Goal: Obtain resource: Obtain resource

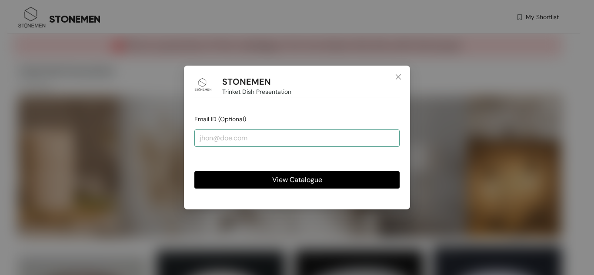
drag, startPoint x: 324, startPoint y: 151, endPoint x: 312, endPoint y: 136, distance: 19.0
click at [312, 136] on form "Email ID (Optional) View Catalogue" at bounding box center [296, 151] width 205 height 74
click at [312, 136] on input "email" at bounding box center [296, 138] width 205 height 17
type input "l"
type input "[PERSON_NAME][EMAIL_ADDRESS][DOMAIN_NAME]"
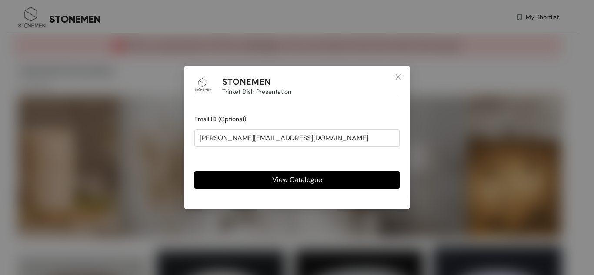
click at [301, 182] on span "View Catalogue" at bounding box center [297, 179] width 50 height 11
click at [310, 180] on span "View Catalogue" at bounding box center [297, 179] width 50 height 11
